Goal: Transaction & Acquisition: Purchase product/service

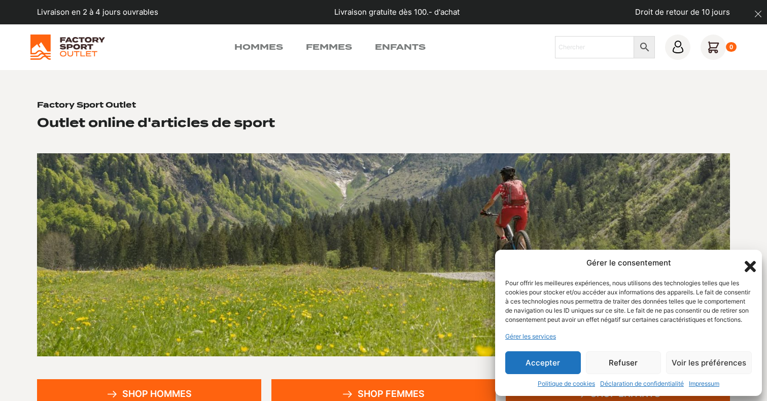
click at [744, 258] on icon "Fermer la boîte de dialogue" at bounding box center [749, 266] width 17 height 17
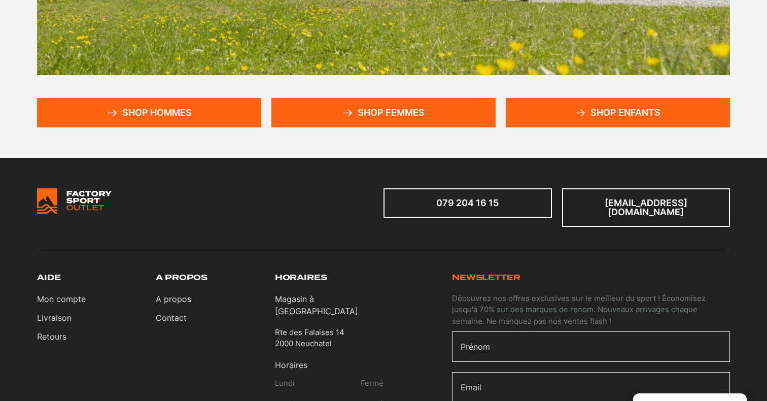
click at [130, 105] on link "Shop hommes" at bounding box center [149, 112] width 224 height 29
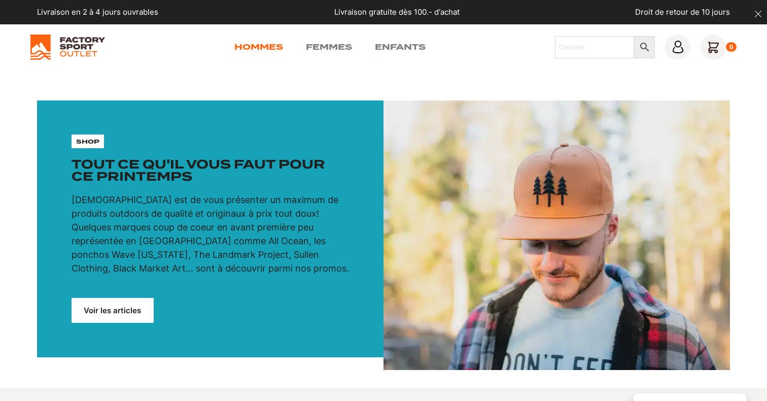
scroll to position [1, 0]
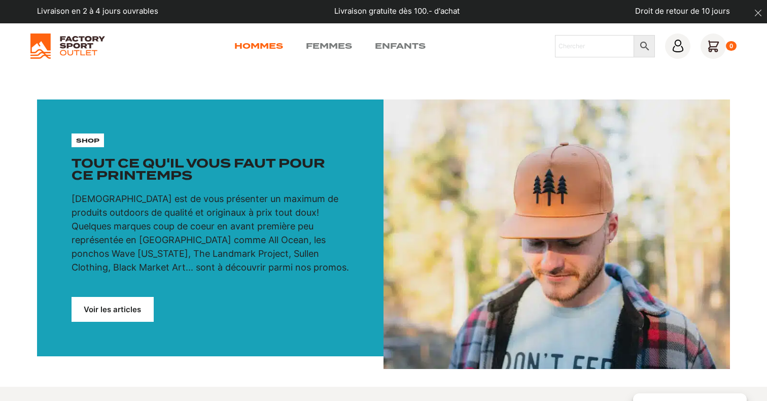
click at [257, 44] on link "Hommes" at bounding box center [258, 46] width 49 height 12
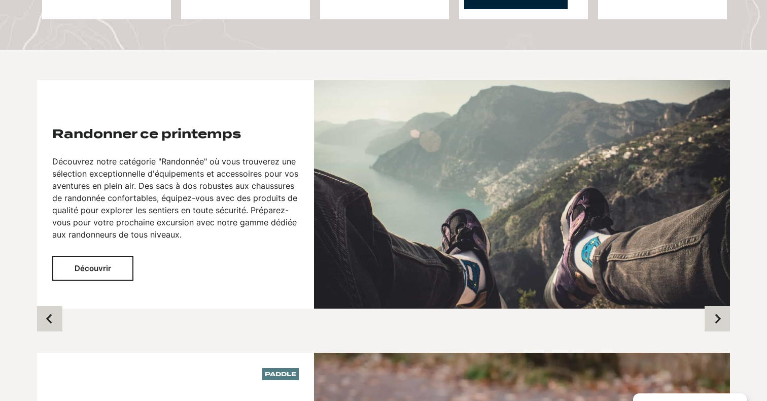
scroll to position [644, 0]
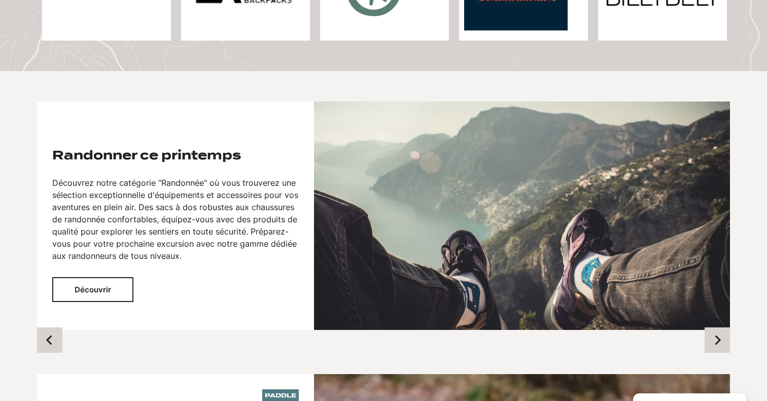
click at [127, 294] on button "Découvrir" at bounding box center [92, 289] width 81 height 25
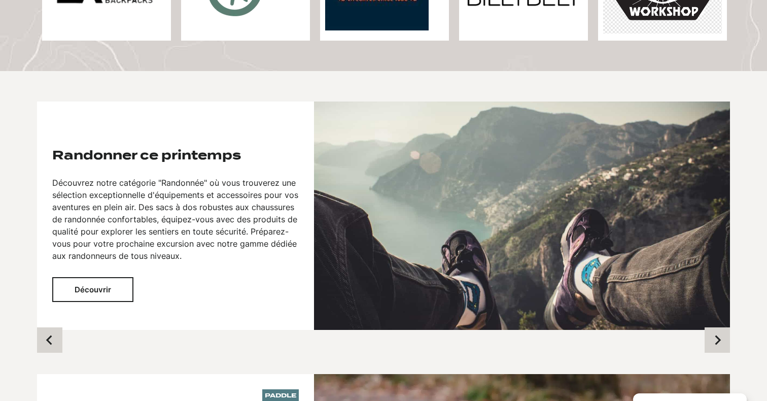
scroll to position [645, 0]
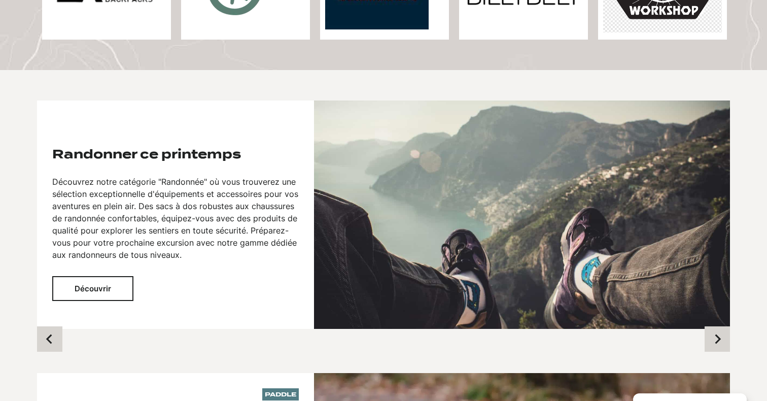
click at [87, 287] on button "Découvrir" at bounding box center [92, 288] width 81 height 25
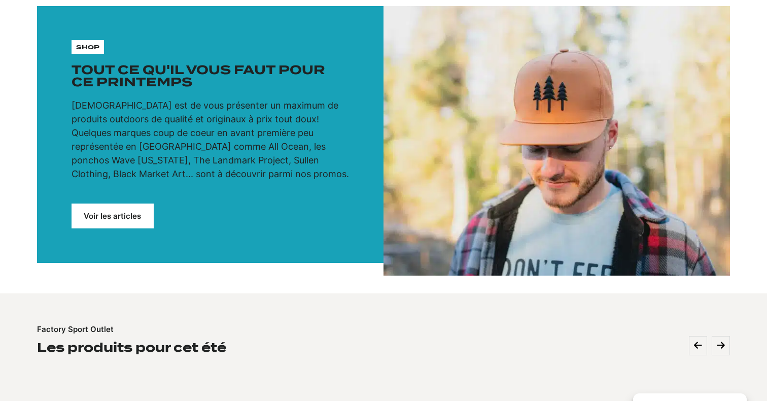
scroll to position [85, 0]
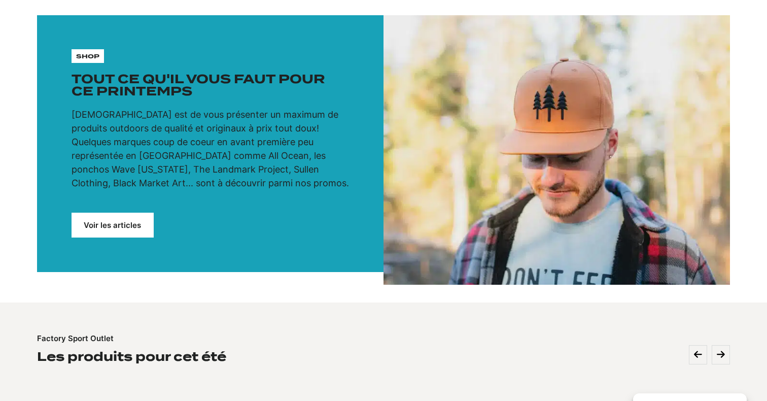
click at [121, 234] on link "Voir les articles" at bounding box center [113, 224] width 82 height 25
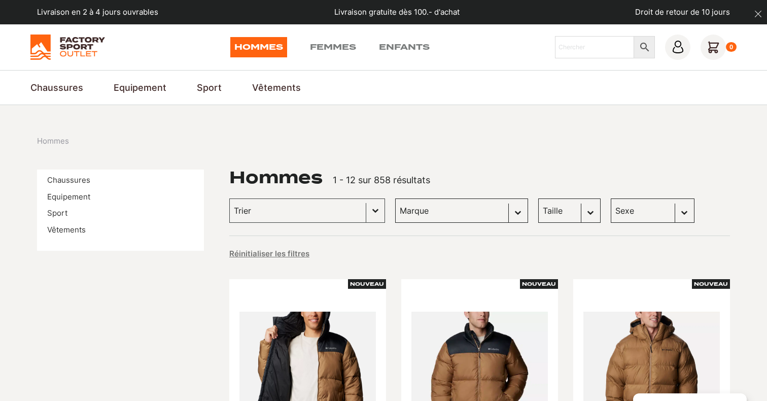
click at [72, 185] on li "Chaussures" at bounding box center [120, 180] width 147 height 12
click at [72, 182] on link "Chaussures" at bounding box center [68, 180] width 43 height 10
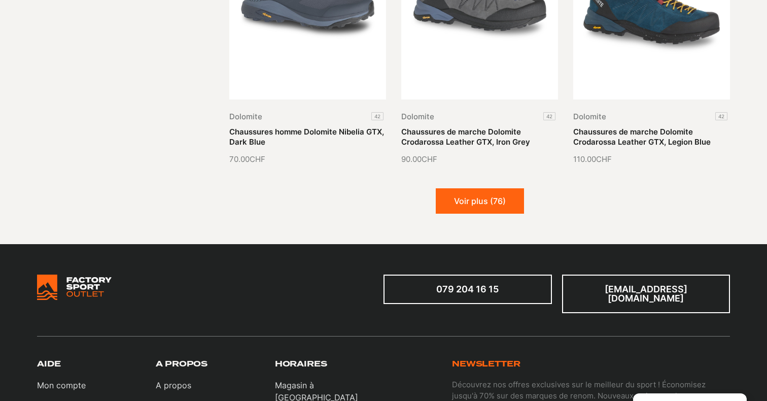
scroll to position [1281, 0]
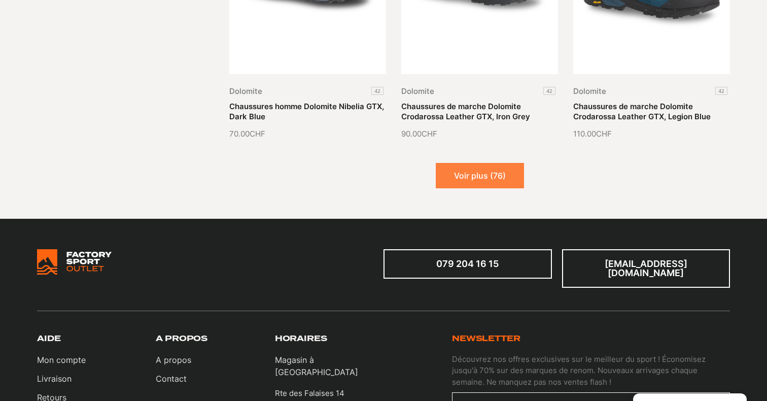
click at [488, 172] on button "Voir plus (76)" at bounding box center [480, 175] width 88 height 25
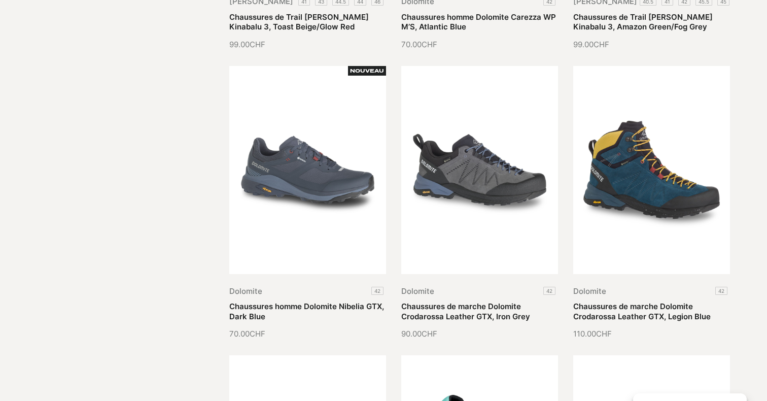
scroll to position [1082, 0]
click at [145, 222] on div "Chaussures Chaussures d'Hivers Chaussures de Baignade Chaussures de Course à Pi…" at bounding box center [383, 326] width 693 height 2476
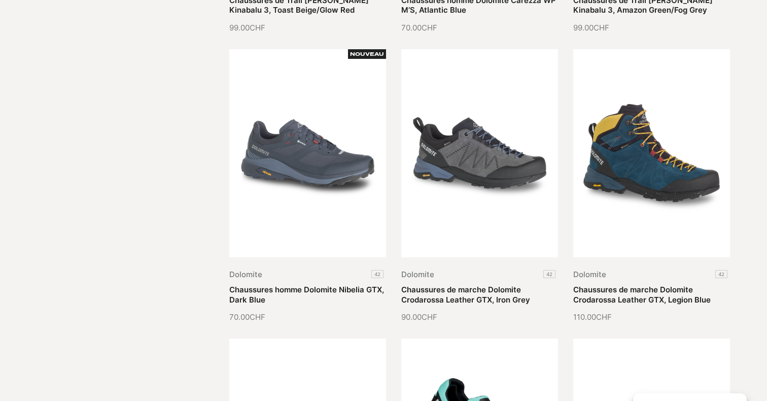
scroll to position [1101, 0]
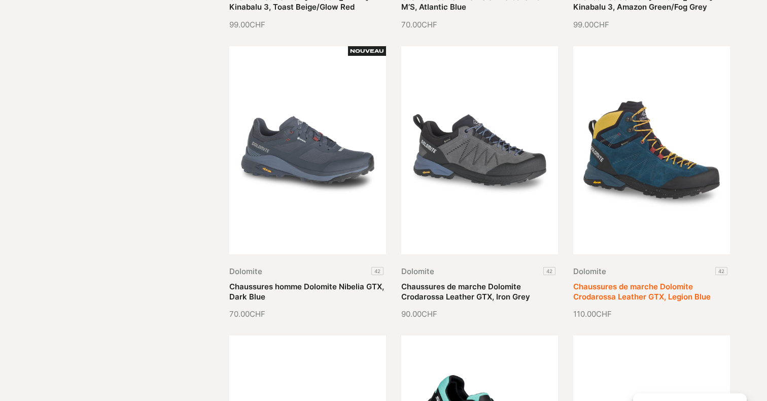
click at [656, 281] on link "Chaussures de marche Dolomite Crodarossa Leather GTX, Legion Blue" at bounding box center [641, 291] width 137 height 20
